Goal: Task Accomplishment & Management: Use online tool/utility

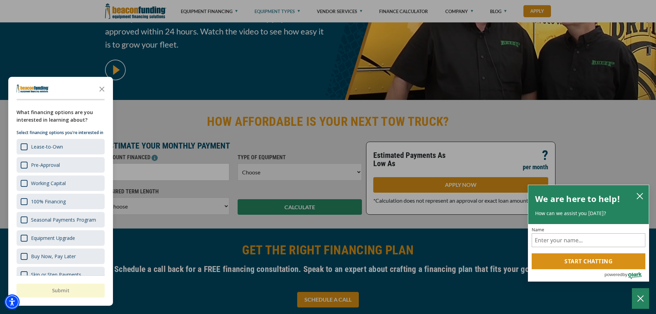
scroll to position [138, 0]
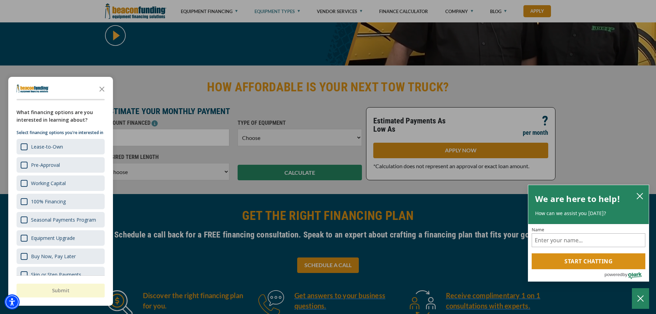
click at [101, 87] on polygon "Close the survey" at bounding box center [102, 88] width 5 height 5
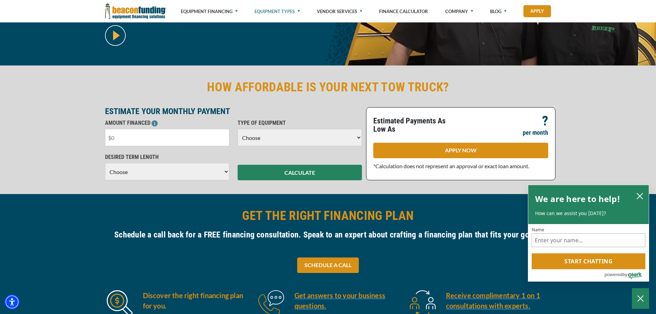
click at [136, 137] on input "text" at bounding box center [167, 137] width 124 height 17
type input "$50,000"
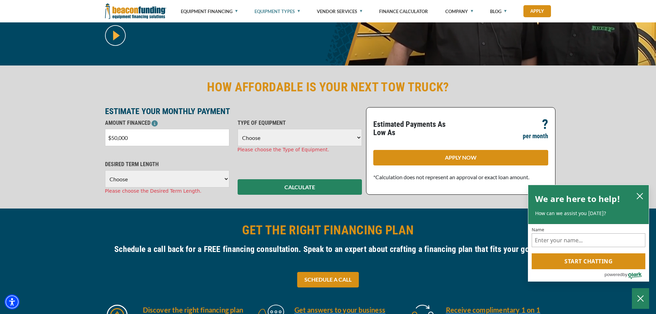
click at [327, 143] on select "Choose Backhoe Boom/Bucket Truck Chipper Commercial Mower Crane DTG/DTF Printin…" at bounding box center [300, 137] width 124 height 17
select select "5"
click at [238, 129] on select "Choose Backhoe Boom/Bucket Truck Chipper Commercial Mower Crane DTG/DTF Printin…" at bounding box center [300, 137] width 124 height 17
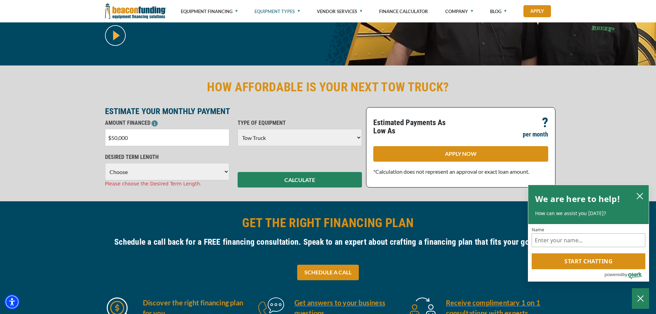
click at [208, 171] on select "Choose 36 Months 48 Months 60 Months" at bounding box center [167, 171] width 124 height 17
select select "48"
click at [105, 163] on select "Choose 36 Months 48 Months 60 Months" at bounding box center [167, 171] width 124 height 17
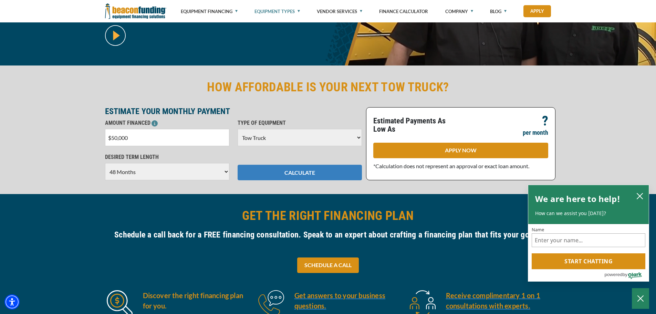
click at [293, 175] on button "CALCULATE" at bounding box center [300, 173] width 124 height 16
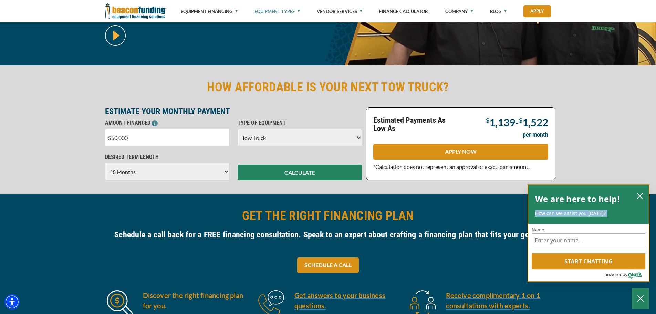
click at [635, 191] on div "We are here to help! How can we assist you [DATE]?" at bounding box center [588, 204] width 121 height 39
click at [638, 194] on icon "close chatbox" at bounding box center [640, 196] width 7 height 7
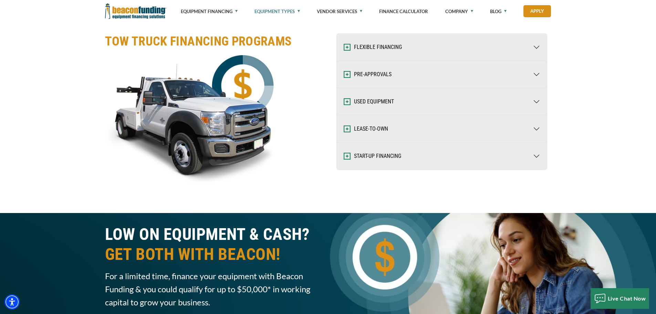
scroll to position [1102, 0]
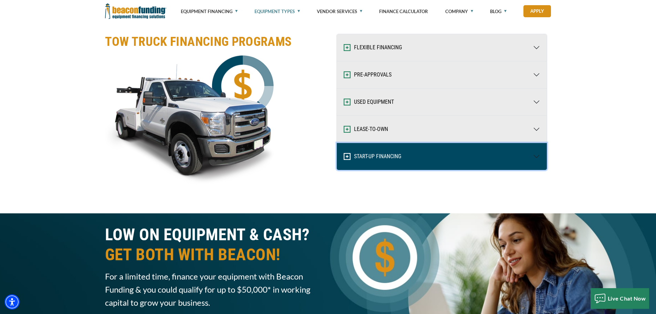
click at [537, 157] on button "START-UP FINANCING" at bounding box center [442, 156] width 210 height 27
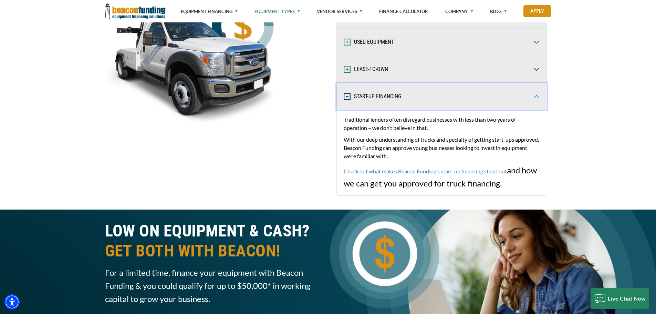
scroll to position [1171, 0]
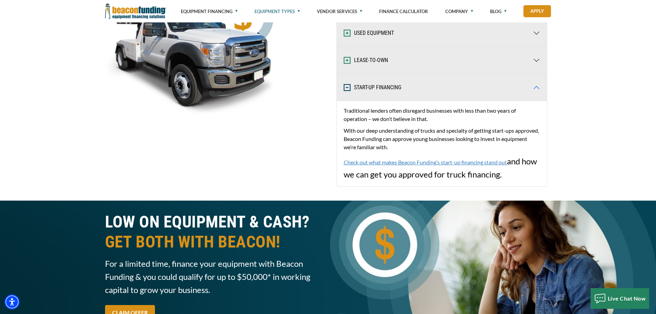
click at [468, 162] on link "Check out what makes Beacon Funding’s start-up financing stand out" at bounding box center [425, 162] width 163 height 7
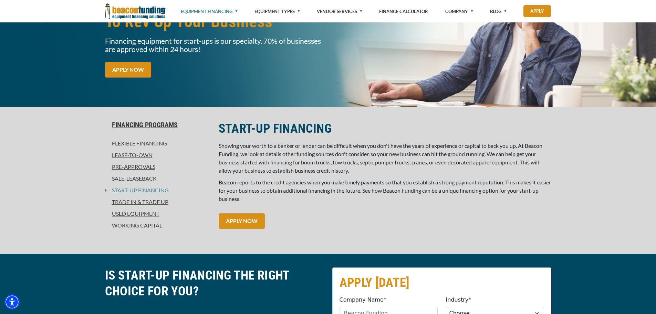
scroll to position [103, 0]
